Goal: Entertainment & Leisure: Consume media (video, audio)

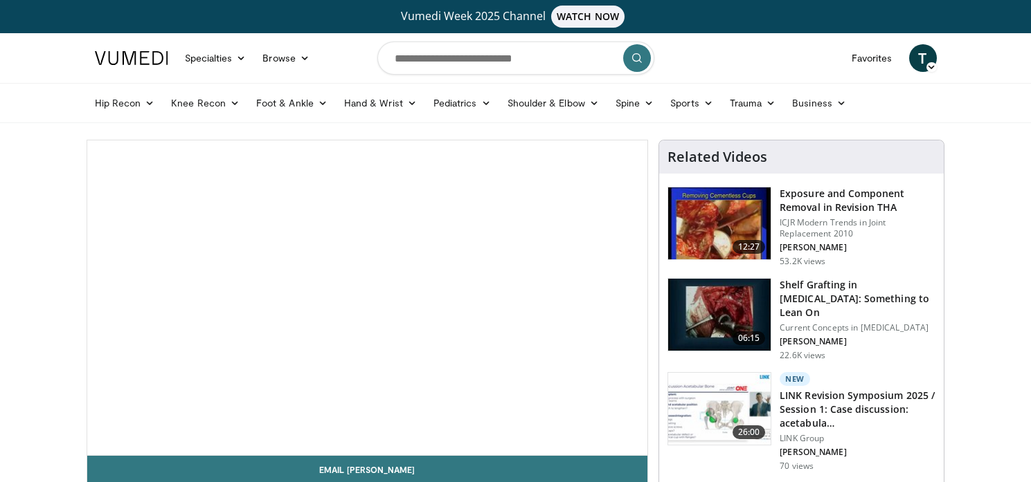
click at [128, 51] on img at bounding box center [131, 58] width 73 height 14
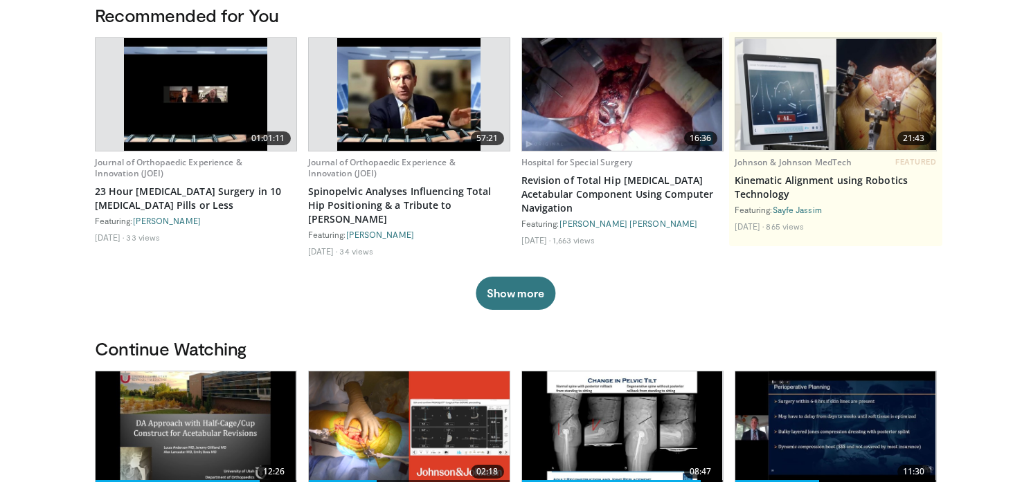
scroll to position [68, 0]
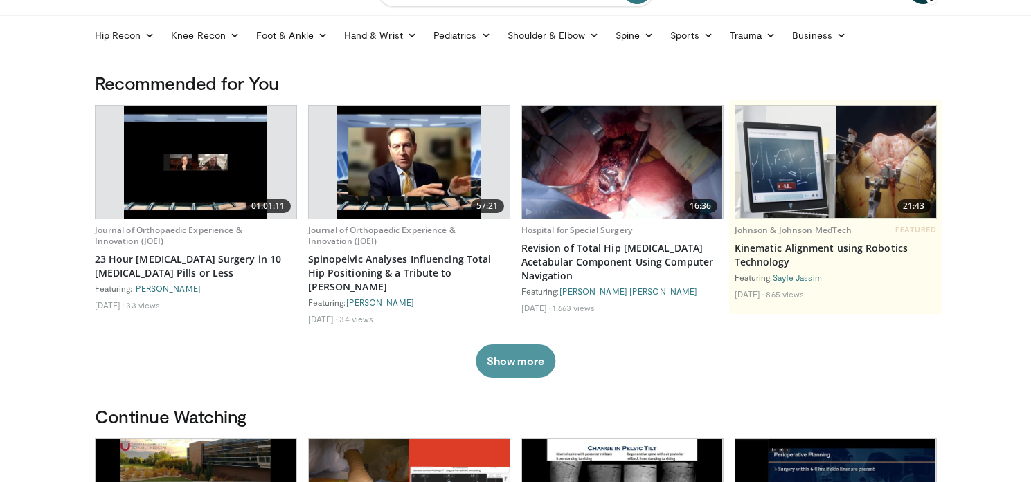
click at [534, 351] on button "Show more" at bounding box center [516, 361] width 80 height 33
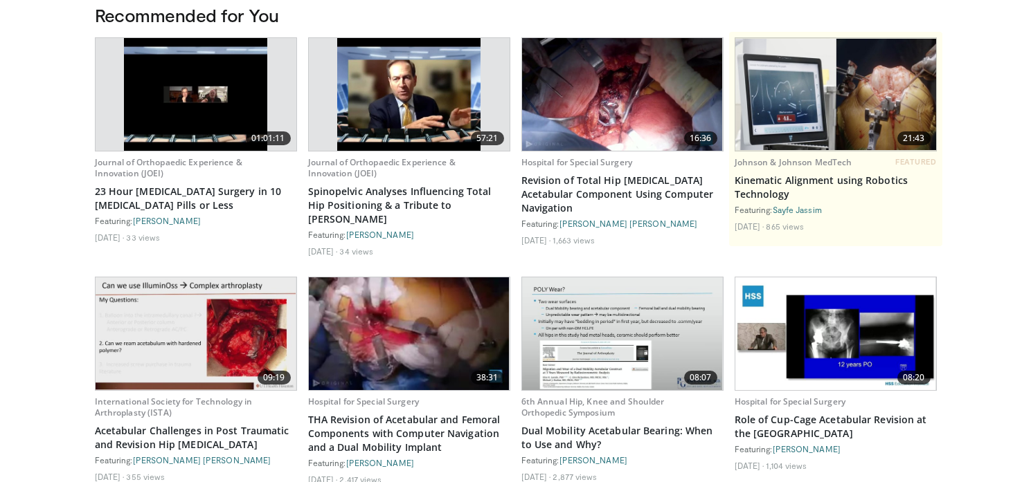
scroll to position [136, 0]
click at [806, 310] on img at bounding box center [835, 334] width 201 height 113
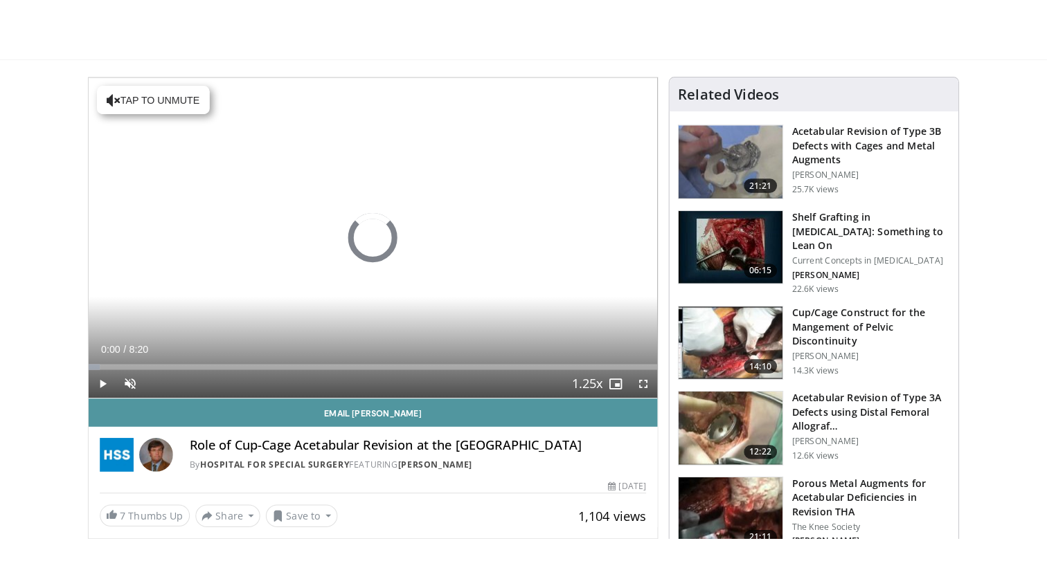
scroll to position [136, 0]
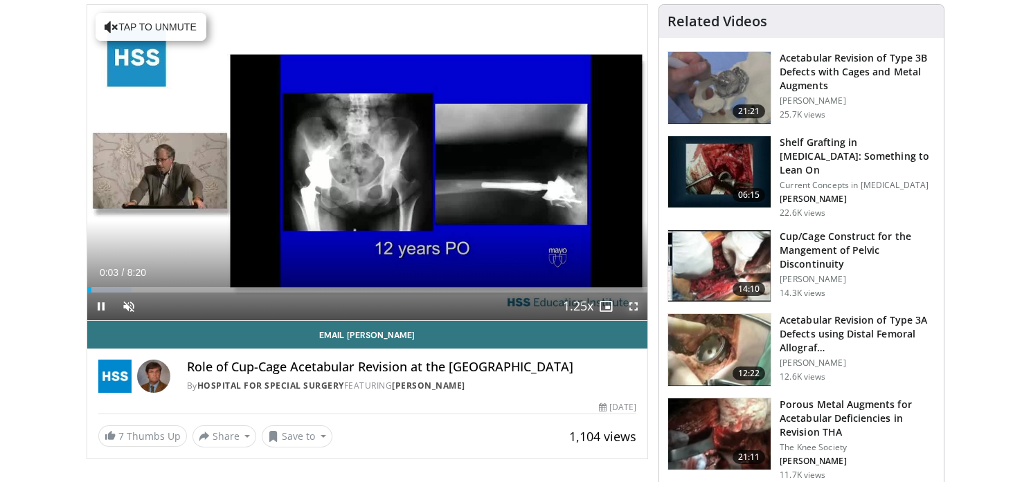
click at [633, 307] on span "Video Player" at bounding box center [633, 307] width 28 height 28
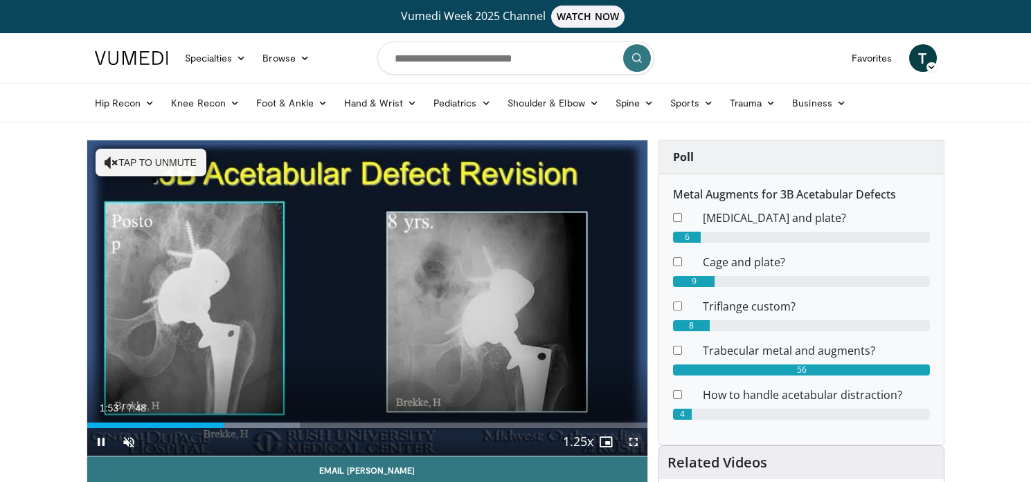
click at [636, 446] on span "Video Player" at bounding box center [633, 442] width 28 height 28
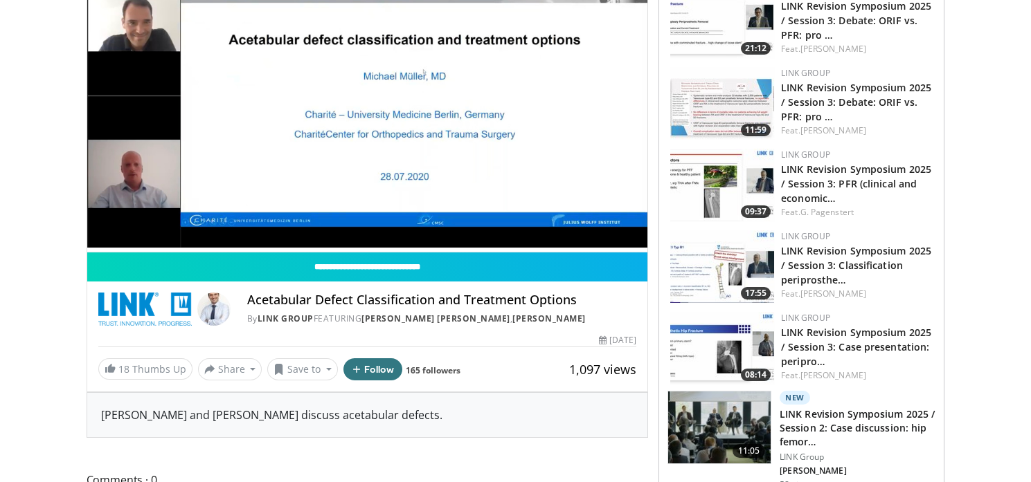
scroll to position [136, 0]
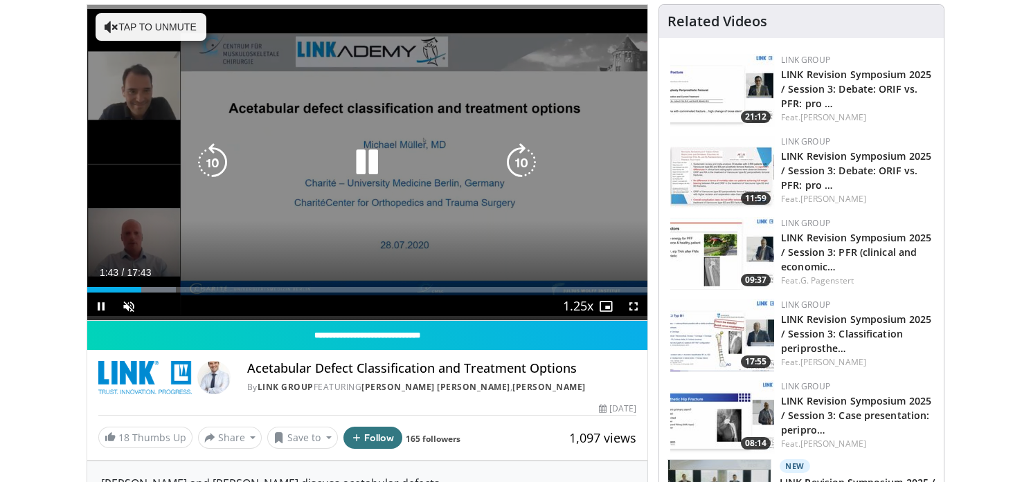
click at [566, 235] on div "10 seconds Tap to unmute" at bounding box center [367, 163] width 561 height 316
